Goal: Check status

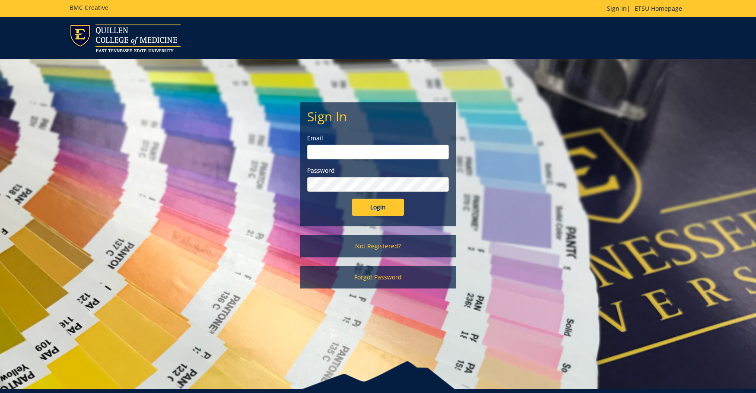
type input "[PERSON_NAME][EMAIL_ADDRESS][DOMAIN_NAME]"
click at [379, 207] on input "Login" at bounding box center [378, 207] width 52 height 17
click at [387, 202] on input "Login" at bounding box center [378, 207] width 52 height 17
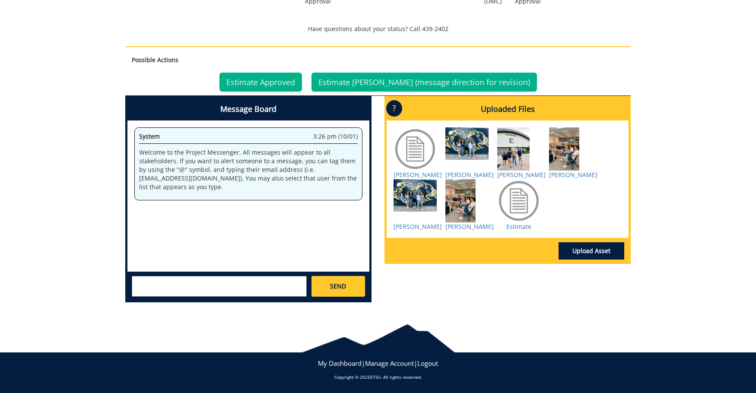
scroll to position [184, 0]
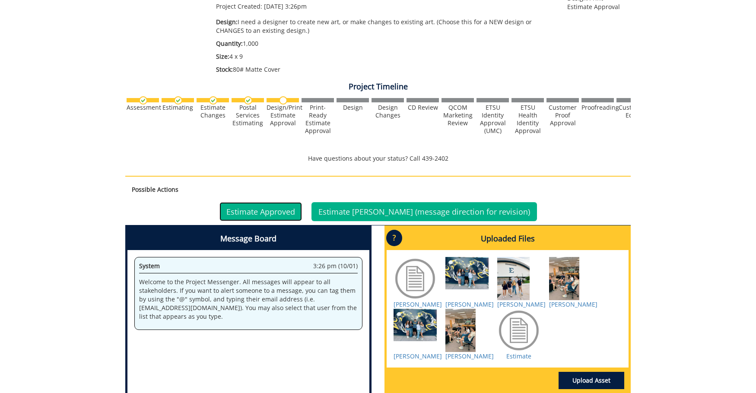
click at [302, 214] on link "Estimate Approved" at bounding box center [261, 211] width 83 height 19
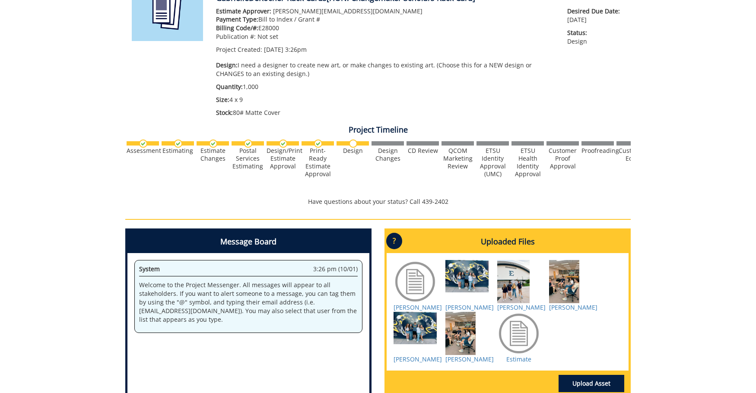
scroll to position [11, 0]
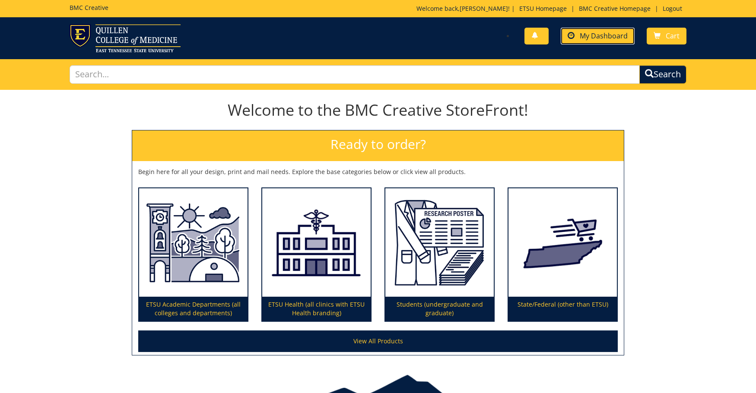
click at [603, 33] on span "My Dashboard" at bounding box center [604, 36] width 48 height 10
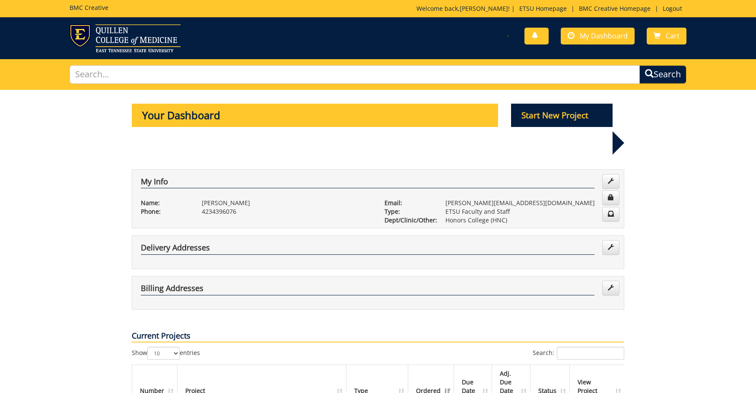
scroll to position [86, 0]
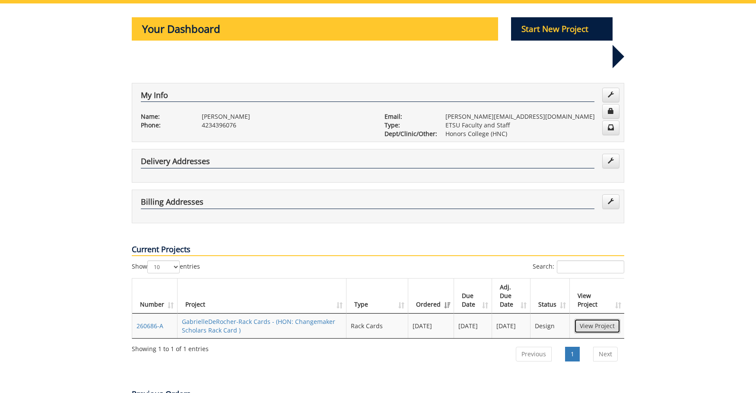
click at [605, 319] on link "View Project" at bounding box center [597, 326] width 46 height 15
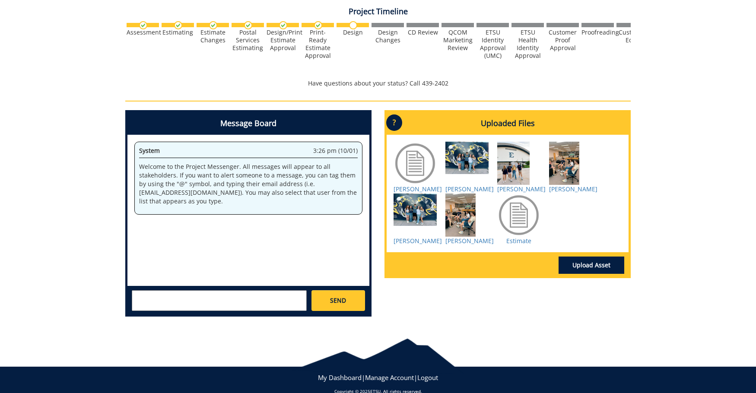
scroll to position [274, 0]
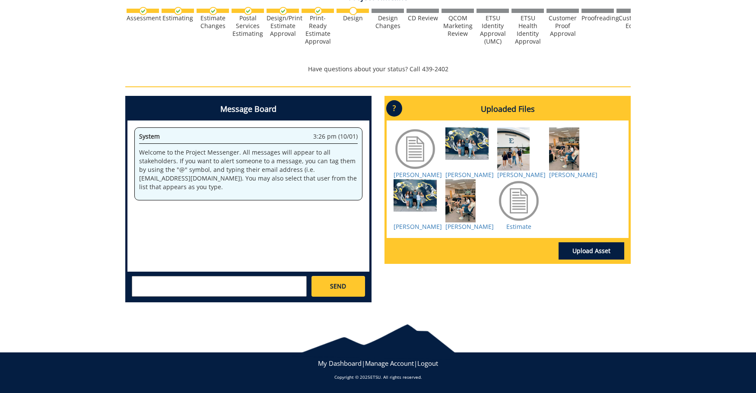
click at [510, 223] on div at bounding box center [518, 200] width 43 height 43
click at [527, 223] on div at bounding box center [518, 200] width 43 height 43
click at [513, 231] on link "Estimate" at bounding box center [519, 227] width 25 height 8
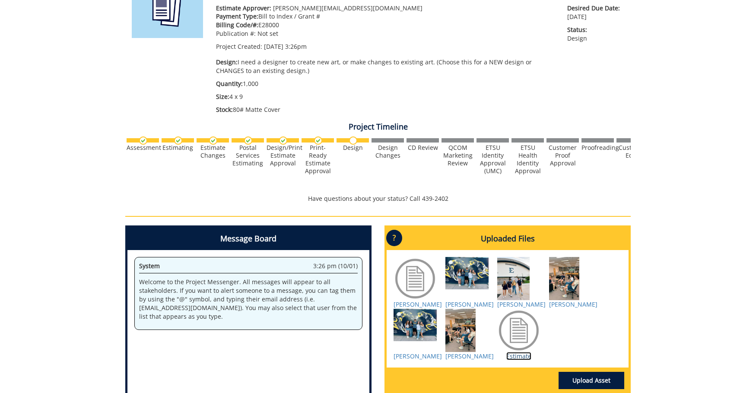
scroll to position [101, 0]
